Goal: Task Accomplishment & Management: Manage account settings

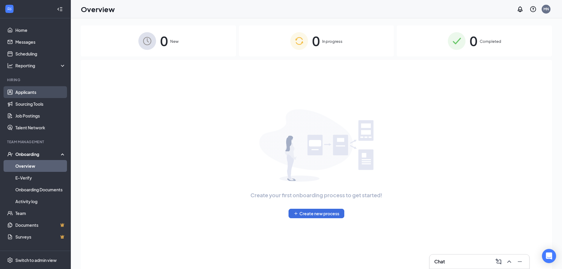
click at [40, 90] on link "Applicants" at bounding box center [40, 92] width 50 height 12
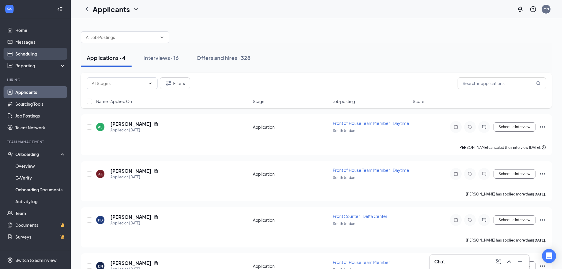
click at [37, 54] on link "Scheduling" at bounding box center [40, 54] width 50 height 12
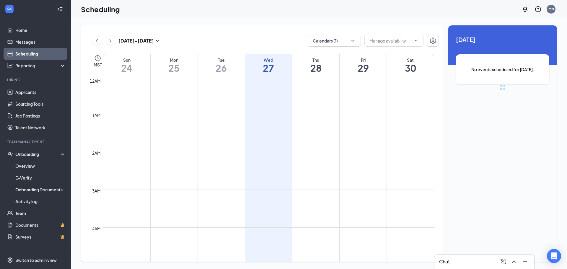
scroll to position [290, 0]
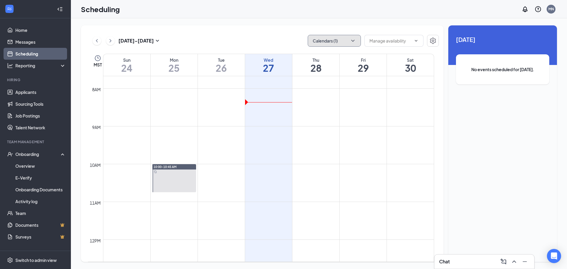
click at [320, 45] on button "Calendars (1)" at bounding box center [333, 41] width 53 height 12
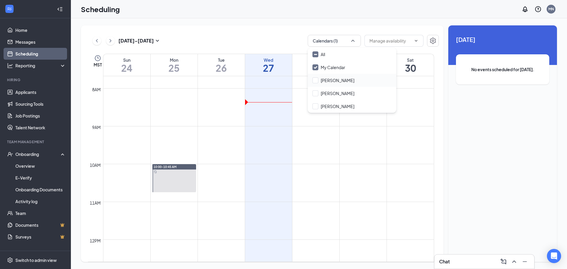
click at [330, 77] on div "[PERSON_NAME]" at bounding box center [351, 80] width 89 height 13
checkbox input "true"
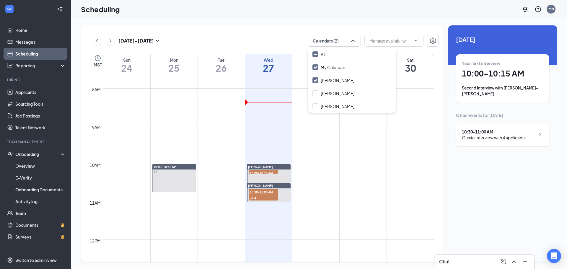
scroll to position [320, 0]
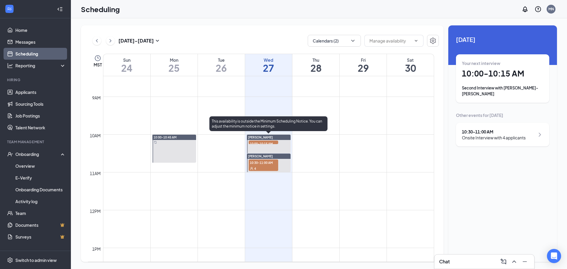
click at [260, 143] on span "10:00-10:15 AM" at bounding box center [263, 143] width 30 height 6
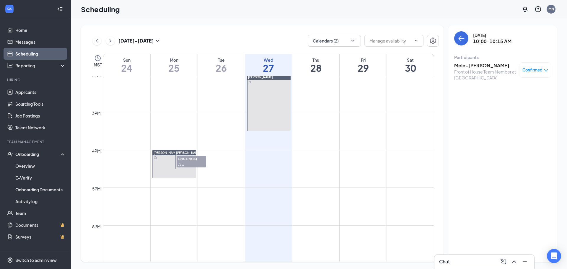
scroll to position [531, 0]
click at [197, 163] on div "6" at bounding box center [191, 164] width 30 height 6
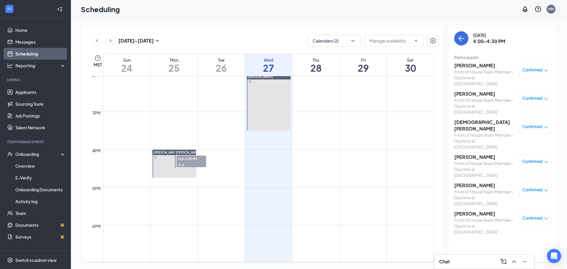
click at [478, 67] on h3 "[PERSON_NAME]" at bounding box center [485, 65] width 62 height 6
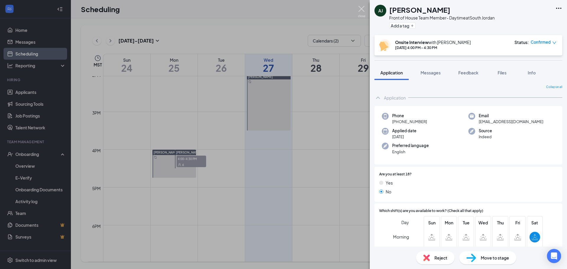
click at [363, 9] on img at bounding box center [361, 12] width 7 height 12
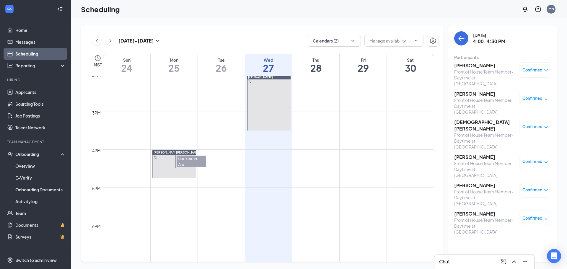
click at [476, 210] on h3 "[PERSON_NAME]" at bounding box center [485, 213] width 62 height 6
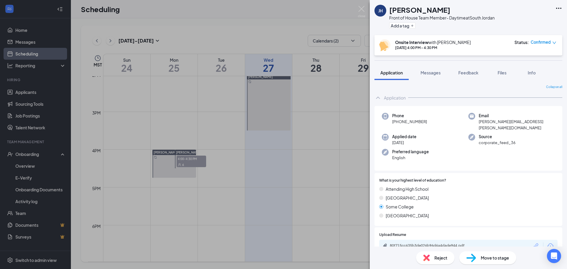
click at [442, 254] on div "Reject" at bounding box center [435, 257] width 38 height 13
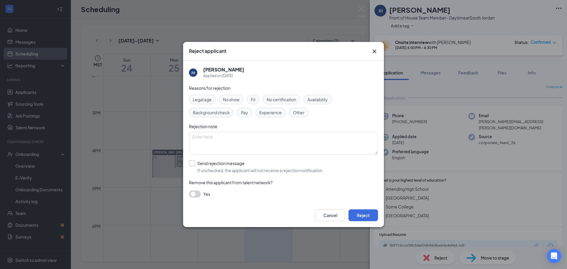
click at [193, 163] on input "Send rejection message If unchecked, the applicant will not receive a rejection…" at bounding box center [256, 166] width 134 height 13
checkbox input "true"
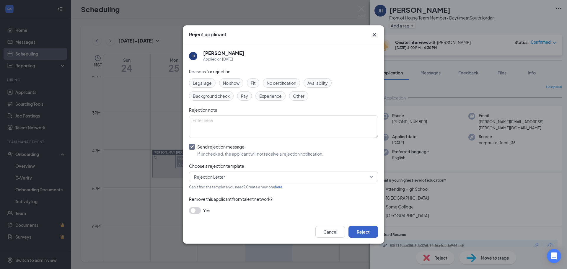
click at [367, 228] on button "Reject" at bounding box center [363, 232] width 30 height 12
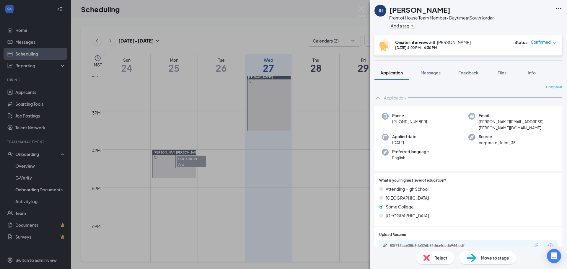
click at [430, 256] on div "Reject" at bounding box center [435, 257] width 38 height 13
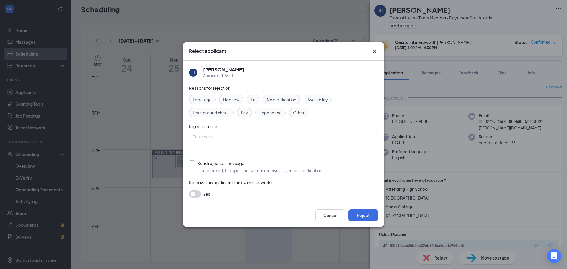
click at [209, 166] on input "Send rejection message If unchecked, the applicant will not receive a rejection…" at bounding box center [256, 166] width 134 height 13
checkbox input "true"
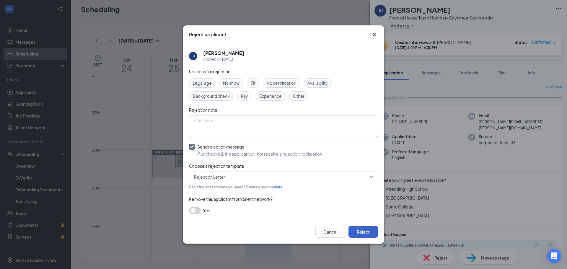
click at [358, 230] on button "Reject" at bounding box center [363, 232] width 30 height 12
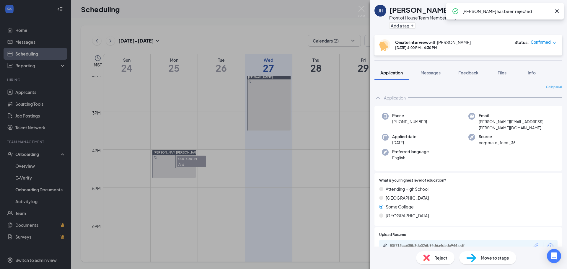
click at [357, 9] on div "JH Jacquelyn Haymore Front of House Team Member- Daytime at South Jordan Add a …" at bounding box center [283, 134] width 567 height 269
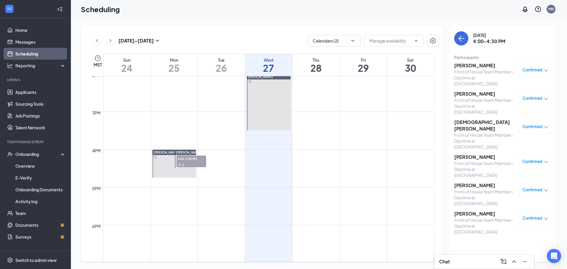
click at [469, 154] on h3 "[PERSON_NAME]" at bounding box center [485, 157] width 62 height 6
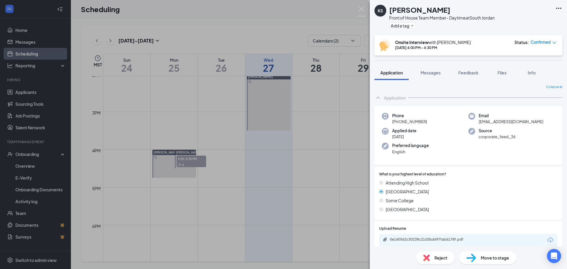
click at [446, 256] on span "Reject" at bounding box center [440, 257] width 13 height 6
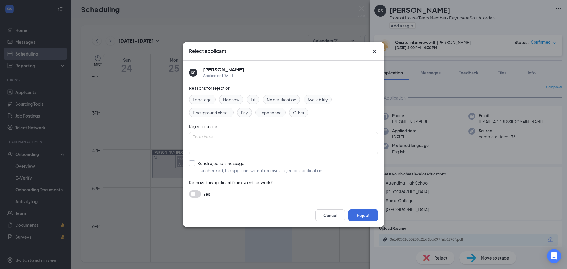
drag, startPoint x: 189, startPoint y: 162, endPoint x: 192, endPoint y: 165, distance: 4.7
click at [192, 165] on div "KS Kendra Shewell Applied on Aug 20 Reasons for rejection Legal age No show Fit…" at bounding box center [283, 131] width 201 height 143
click at [192, 165] on input "Send rejection message If unchecked, the applicant will not receive a rejection…" at bounding box center [256, 166] width 134 height 13
checkbox input "true"
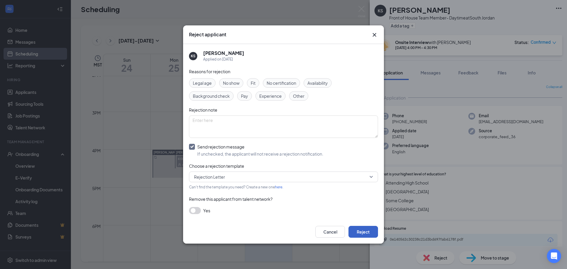
click at [355, 231] on button "Reject" at bounding box center [363, 232] width 30 height 12
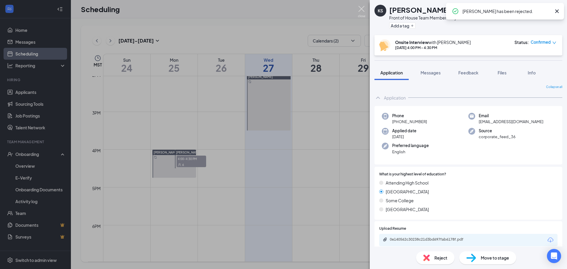
click at [359, 10] on img at bounding box center [361, 12] width 7 height 12
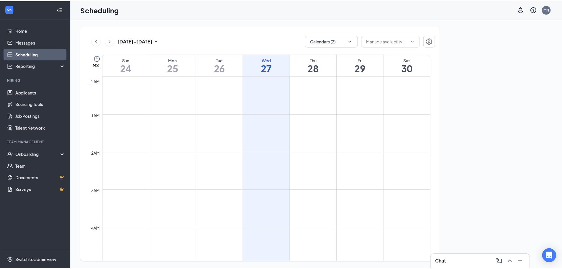
scroll to position [290, 0]
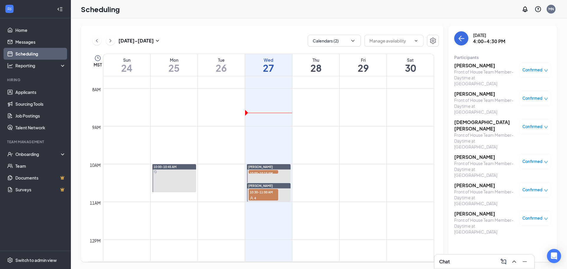
click at [470, 210] on h3 "[PERSON_NAME]" at bounding box center [485, 213] width 62 height 6
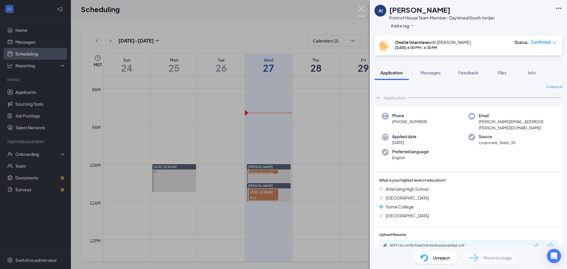
click at [359, 11] on img at bounding box center [361, 12] width 7 height 12
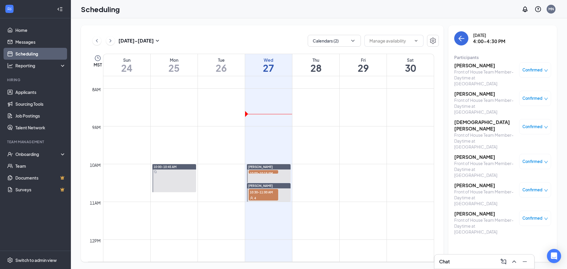
click at [477, 182] on h3 "[PERSON_NAME]" at bounding box center [485, 185] width 62 height 6
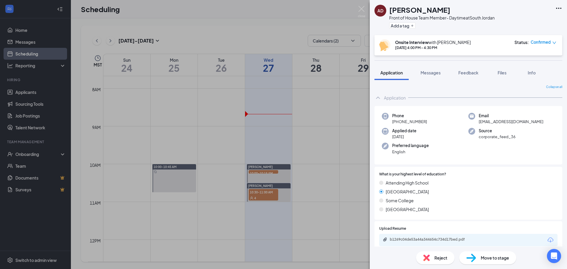
click at [495, 262] on div "Move to stage" at bounding box center [487, 257] width 57 height 13
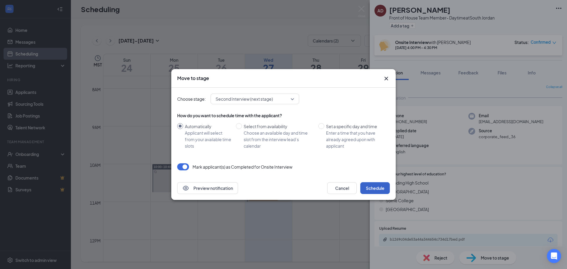
click at [377, 190] on button "Schedule" at bounding box center [375, 188] width 30 height 12
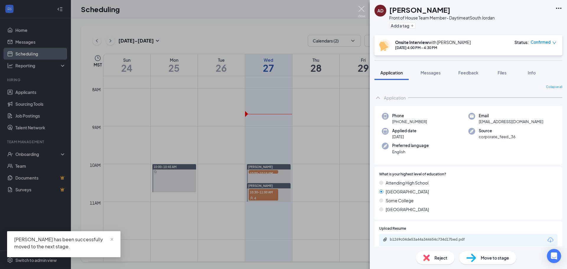
click at [364, 6] on img at bounding box center [361, 12] width 7 height 12
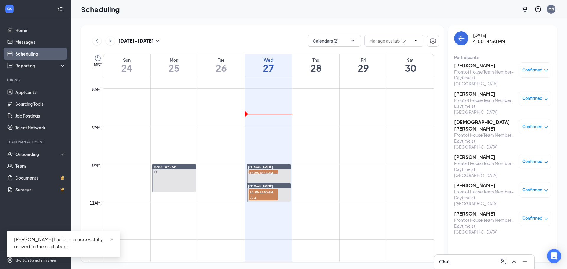
click at [485, 66] on h3 "[PERSON_NAME]" at bounding box center [485, 65] width 62 height 6
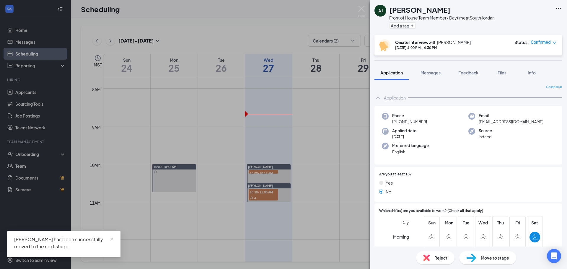
click at [436, 260] on span "Reject" at bounding box center [440, 257] width 13 height 6
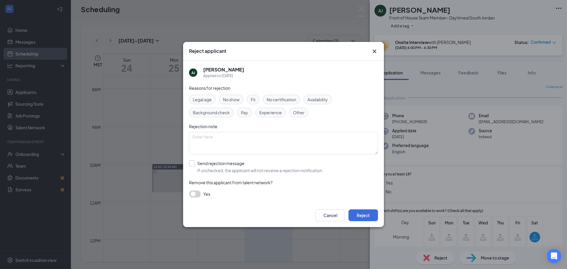
click at [224, 161] on input "Send rejection message If unchecked, the applicant will not receive a rejection…" at bounding box center [256, 166] width 134 height 13
checkbox input "true"
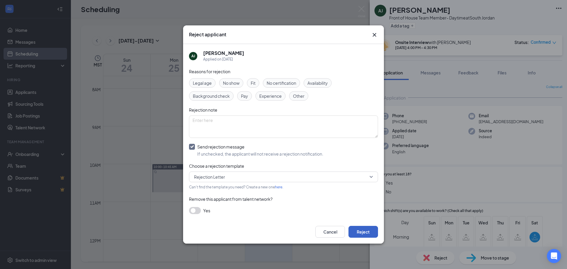
click at [364, 233] on button "Reject" at bounding box center [363, 232] width 30 height 12
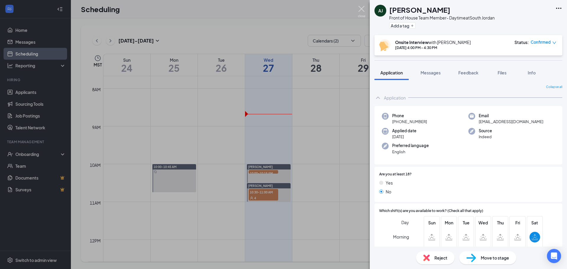
click at [359, 7] on img at bounding box center [361, 12] width 7 height 12
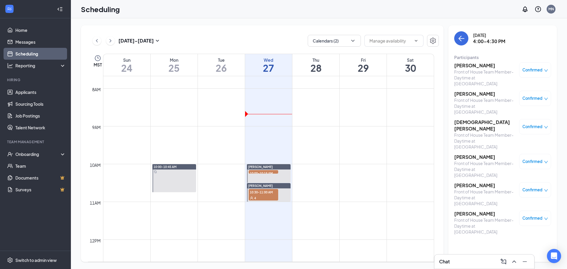
click at [478, 91] on h3 "[PERSON_NAME]" at bounding box center [485, 94] width 62 height 6
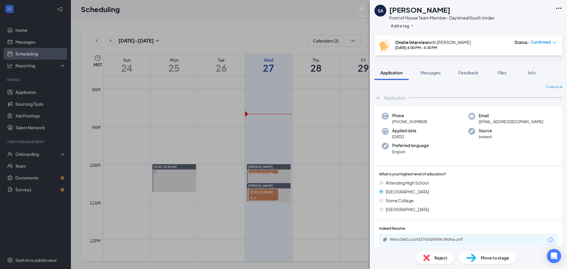
click at [432, 259] on div "Reject" at bounding box center [435, 257] width 38 height 13
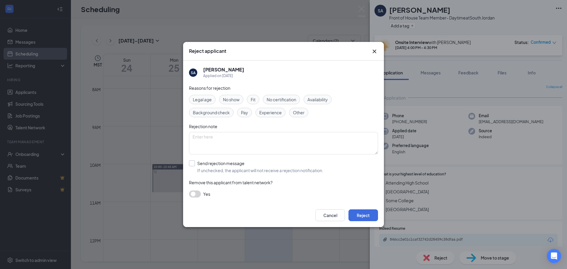
click at [191, 165] on input "Send rejection message If unchecked, the applicant will not receive a rejection…" at bounding box center [256, 166] width 134 height 13
checkbox input "true"
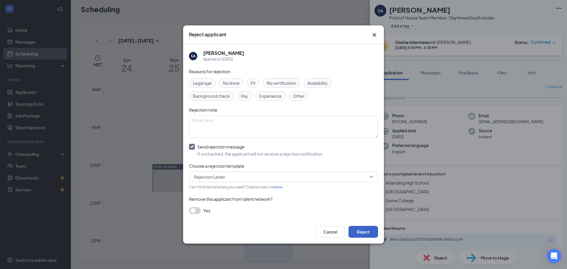
click at [353, 232] on button "Reject" at bounding box center [363, 232] width 30 height 12
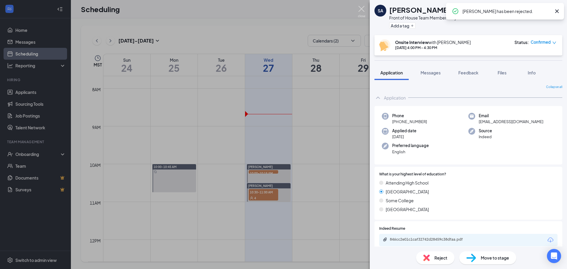
click at [358, 9] on img at bounding box center [361, 12] width 7 height 12
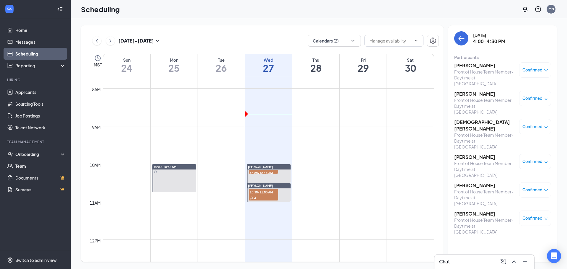
click at [474, 119] on h3 "[DEMOGRAPHIC_DATA][PERSON_NAME]" at bounding box center [485, 125] width 62 height 13
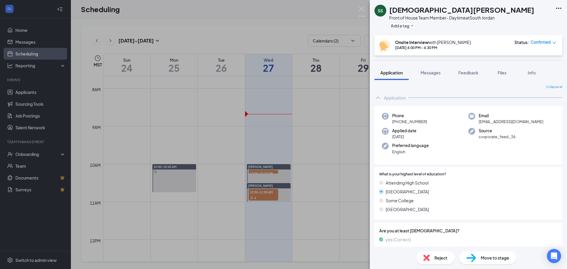
click at [433, 256] on div "Reject" at bounding box center [435, 257] width 38 height 13
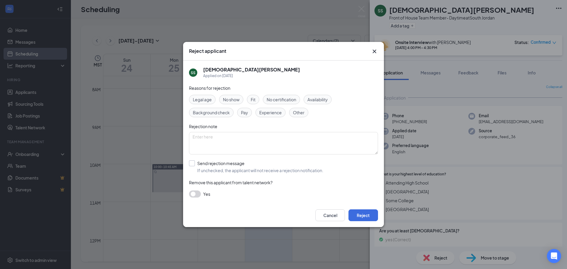
click at [190, 163] on input "Send rejection message If unchecked, the applicant will not receive a rejection…" at bounding box center [256, 166] width 134 height 13
checkbox input "true"
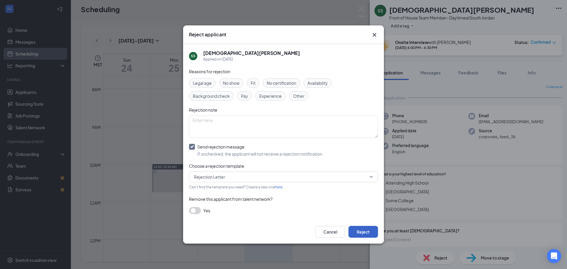
click at [369, 228] on button "Reject" at bounding box center [363, 232] width 30 height 12
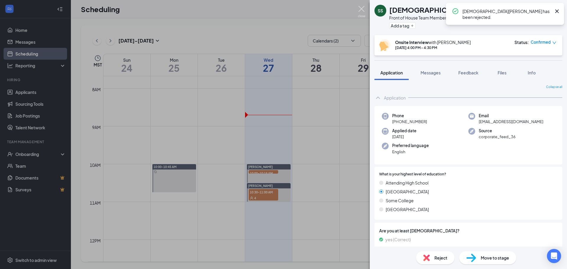
click at [362, 11] on img at bounding box center [361, 12] width 7 height 12
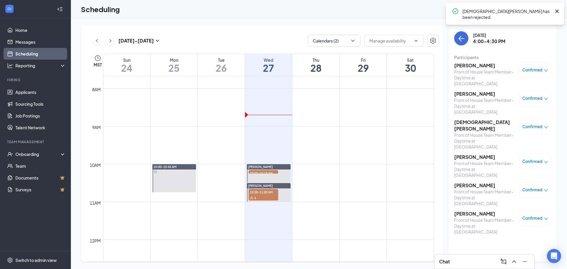
click at [479, 154] on h3 "[PERSON_NAME]" at bounding box center [485, 157] width 62 height 6
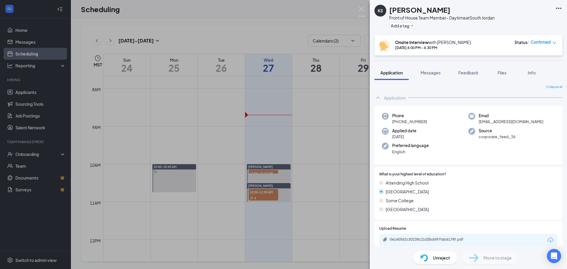
click at [356, 10] on div "KS [PERSON_NAME] Front of House Team Member- Daytime at [GEOGRAPHIC_DATA] Add a…" at bounding box center [283, 134] width 567 height 269
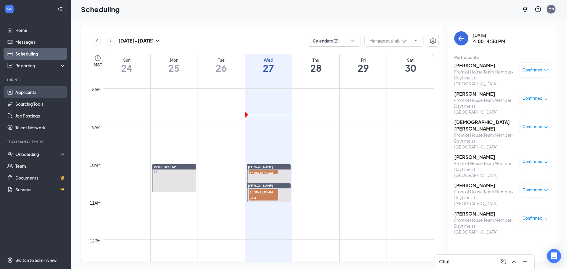
click at [47, 94] on link "Applicants" at bounding box center [40, 92] width 50 height 12
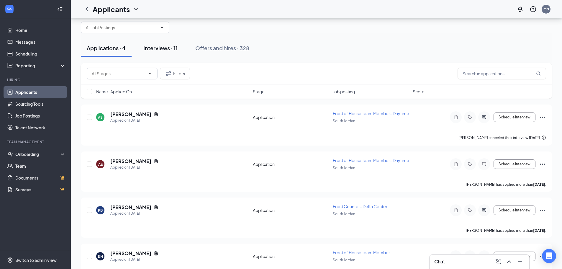
scroll to position [3, 0]
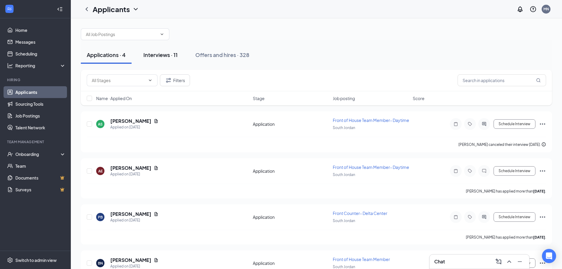
drag, startPoint x: 152, startPoint y: 54, endPoint x: 174, endPoint y: 56, distance: 22.0
click at [155, 56] on div "Interviews · 11" at bounding box center [160, 54] width 34 height 7
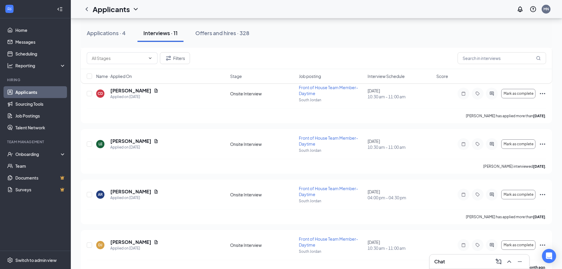
scroll to position [295, 0]
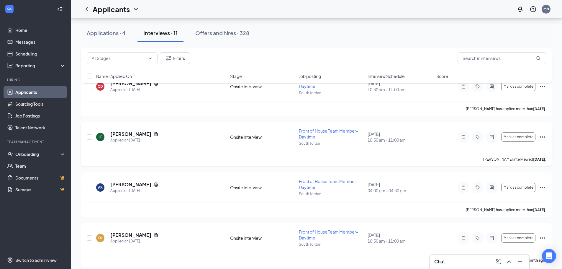
click at [541, 138] on icon "Ellipses" at bounding box center [542, 136] width 7 height 7
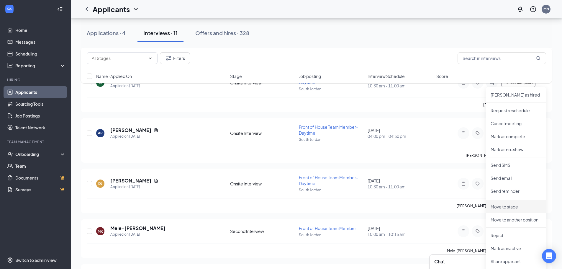
scroll to position [354, 0]
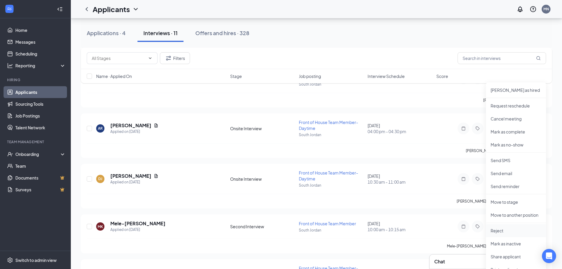
click at [512, 229] on p "Reject" at bounding box center [516, 230] width 51 height 6
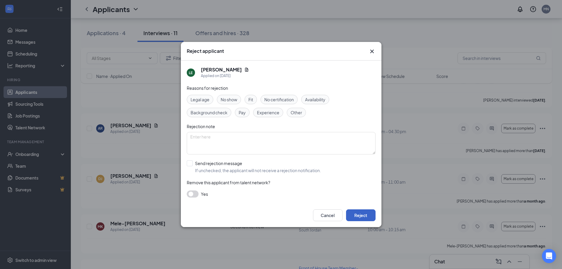
click at [360, 214] on button "Reject" at bounding box center [361, 215] width 30 height 12
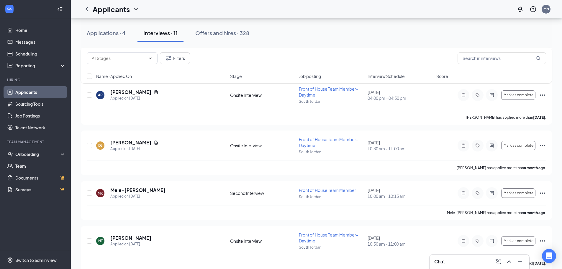
scroll to position [844, 0]
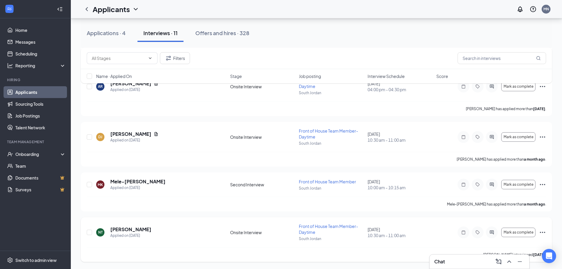
click at [544, 230] on icon "Ellipses" at bounding box center [542, 232] width 7 height 7
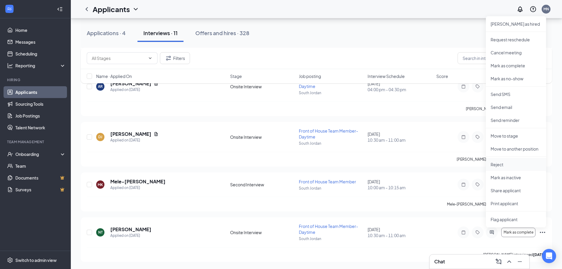
click at [498, 164] on p "Reject" at bounding box center [516, 164] width 51 height 6
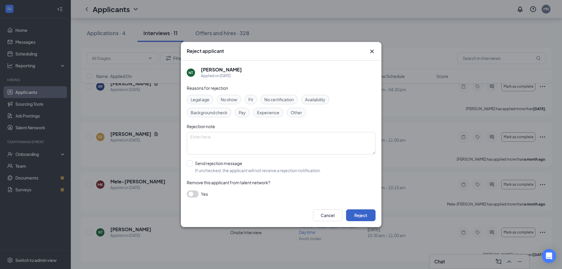
click at [373, 212] on button "Reject" at bounding box center [361, 215] width 30 height 12
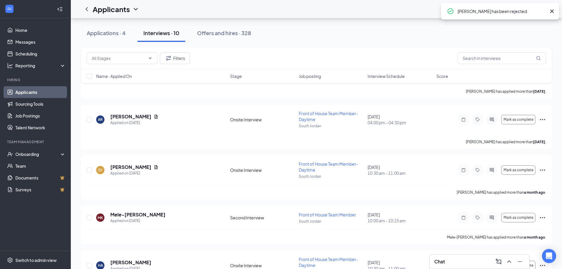
scroll to position [280, 0]
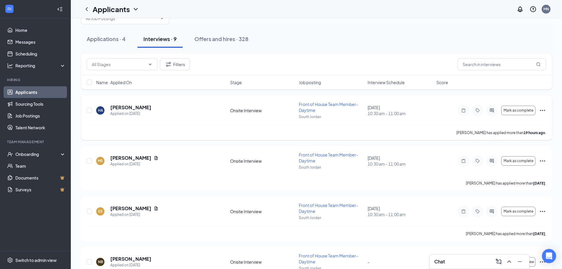
scroll to position [30, 0]
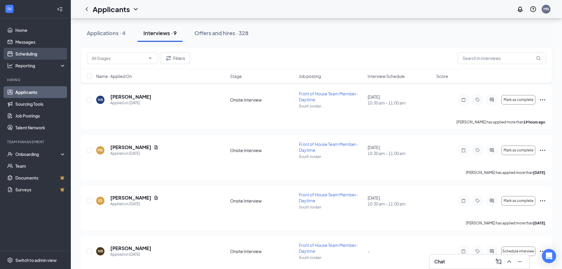
click at [40, 59] on link "Scheduling" at bounding box center [40, 54] width 50 height 12
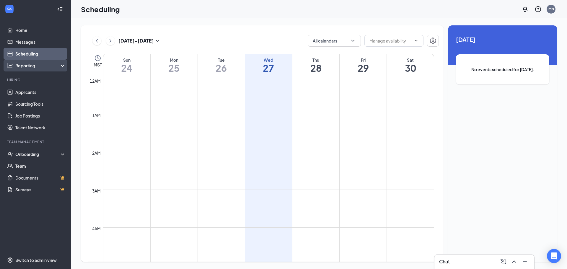
scroll to position [290, 0]
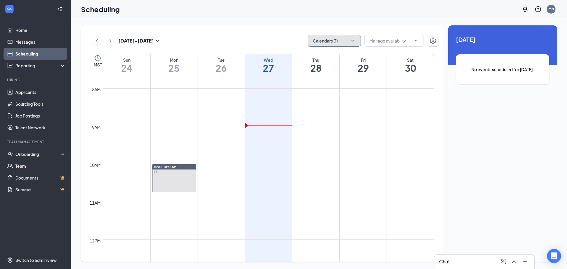
click at [350, 40] on icon "ChevronDown" at bounding box center [353, 41] width 6 height 6
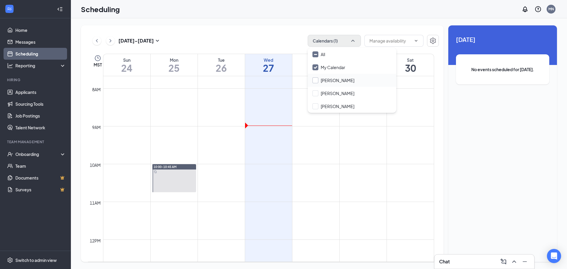
click at [347, 78] on input "[PERSON_NAME]" at bounding box center [333, 80] width 42 height 6
checkbox input "true"
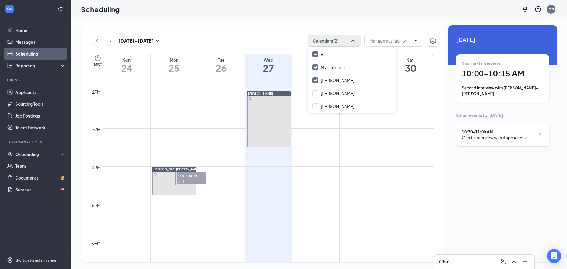
scroll to position [467, 0]
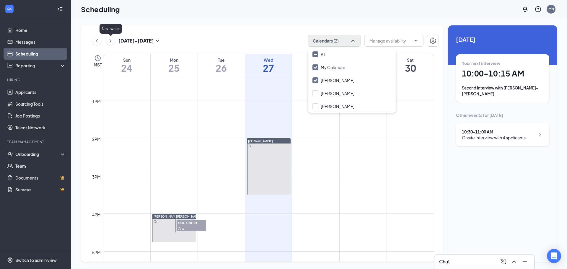
click at [111, 40] on icon "ChevronRight" at bounding box center [110, 40] width 6 height 7
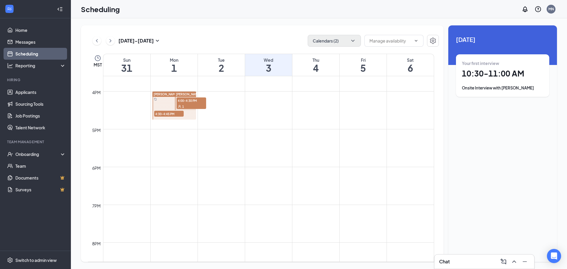
scroll to position [590, 0]
click at [169, 114] on span "4:30-4:45 PM" at bounding box center [169, 113] width 30 height 6
